Goal: Information Seeking & Learning: Learn about a topic

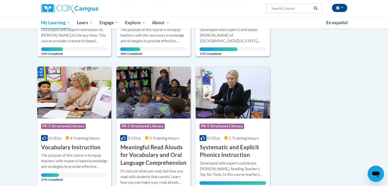
scroll to position [153, 0]
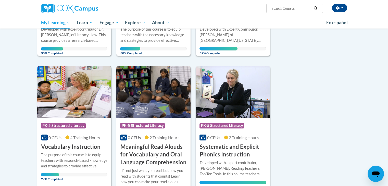
click at [62, 99] on img at bounding box center [74, 92] width 74 height 52
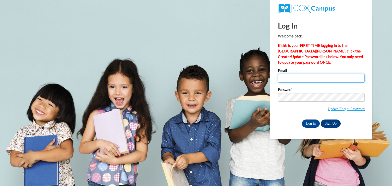
click at [306, 79] on input "Email" at bounding box center [321, 78] width 87 height 9
type input "stelzlgl@wauwatosa.k12.wi.us"
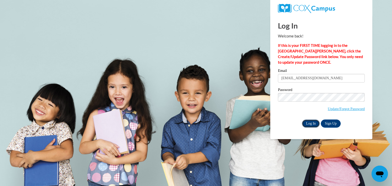
click at [313, 123] on input "Log In" at bounding box center [311, 124] width 18 height 8
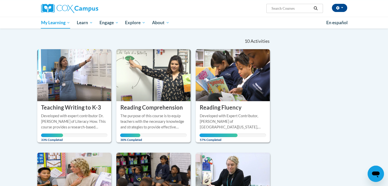
scroll to position [104, 0]
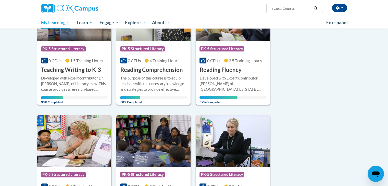
click at [233, 70] on h3 "Reading Fluency" at bounding box center [221, 70] width 42 height 8
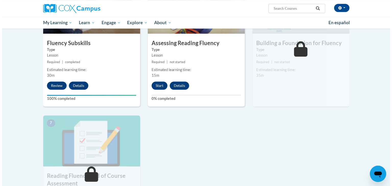
scroll to position [260, 0]
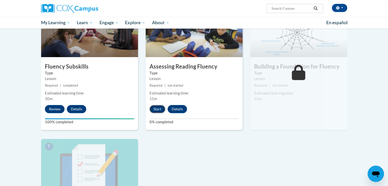
click at [157, 110] on button "Start" at bounding box center [158, 109] width 16 height 8
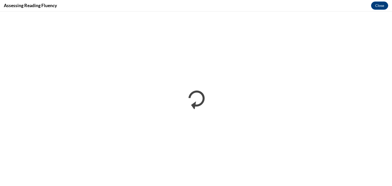
scroll to position [0, 0]
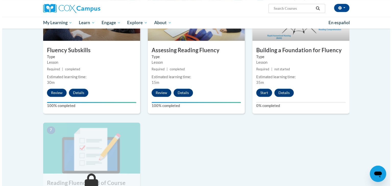
scroll to position [277, 0]
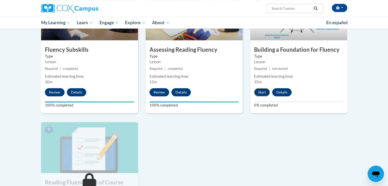
click at [258, 91] on button "Start" at bounding box center [262, 92] width 16 height 8
